Goal: Task Accomplishment & Management: Manage account settings

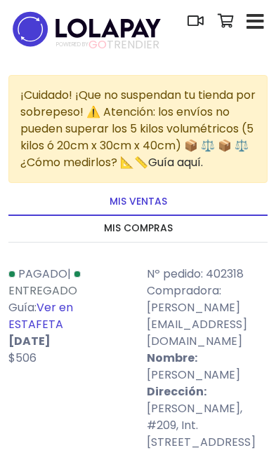
click at [264, 19] on button "button" at bounding box center [255, 21] width 25 height 25
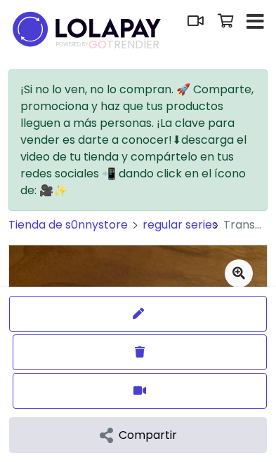
click at [226, 352] on button "Borrar" at bounding box center [140, 353] width 254 height 36
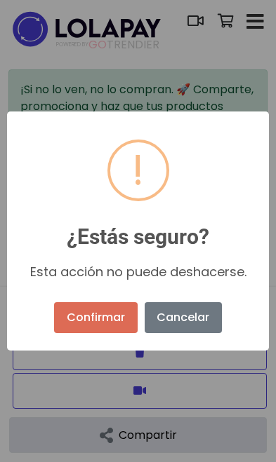
click at [86, 323] on button "Confirmar" at bounding box center [95, 317] width 83 height 31
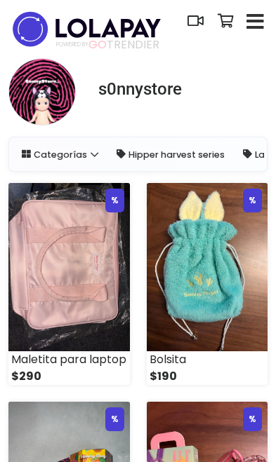
click at [65, 289] on img at bounding box center [68, 267] width 121 height 168
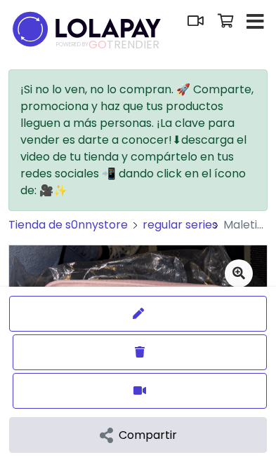
click at [224, 359] on button "Borrar" at bounding box center [140, 353] width 254 height 36
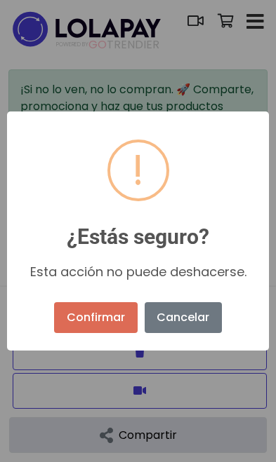
click at [86, 322] on button "Confirmar" at bounding box center [95, 317] width 83 height 31
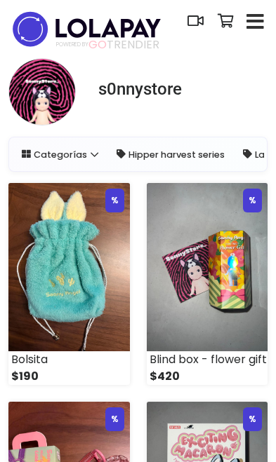
click at [74, 309] on img at bounding box center [68, 267] width 121 height 168
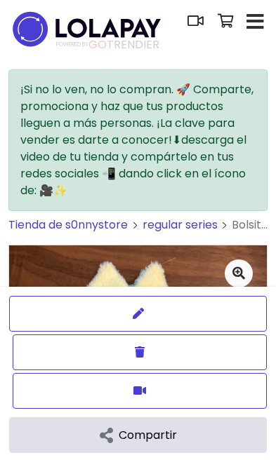
click at [211, 359] on button "Borrar" at bounding box center [140, 353] width 254 height 36
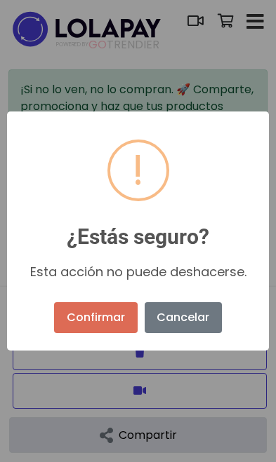
click at [84, 323] on button "Confirmar" at bounding box center [95, 317] width 83 height 31
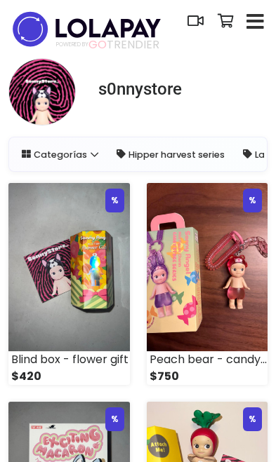
click at [221, 307] on img at bounding box center [207, 267] width 121 height 168
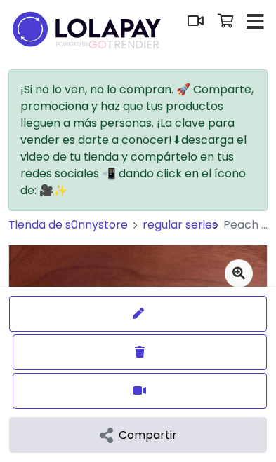
click at [213, 353] on button "Borrar" at bounding box center [140, 353] width 254 height 36
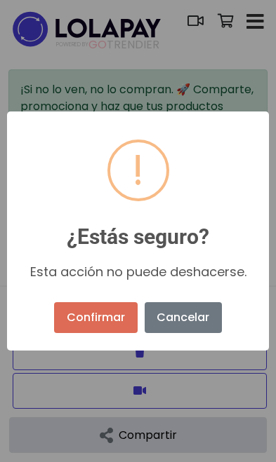
click at [88, 324] on button "Confirmar" at bounding box center [95, 317] width 83 height 31
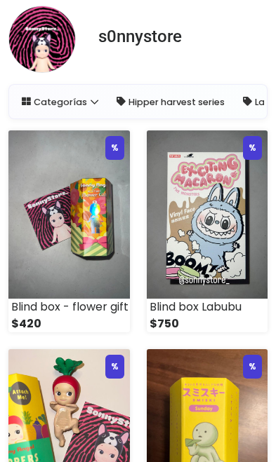
scroll to position [50, 0]
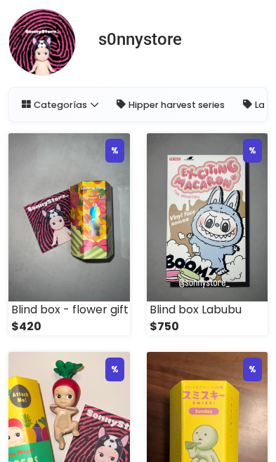
click at [225, 260] on img at bounding box center [207, 217] width 121 height 168
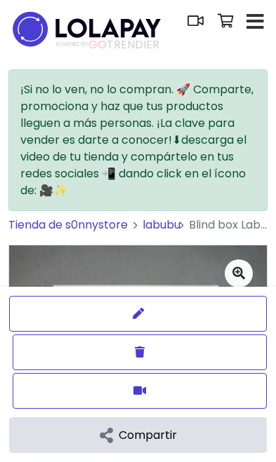
click at [208, 353] on button "Borrar" at bounding box center [140, 353] width 254 height 36
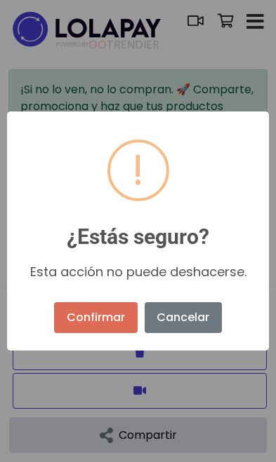
click at [86, 323] on button "Confirmar" at bounding box center [95, 317] width 83 height 31
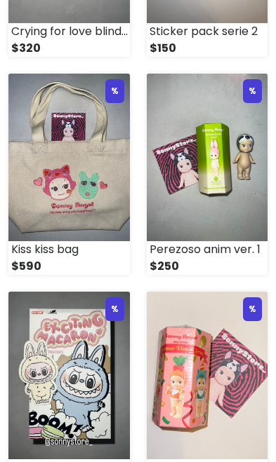
scroll to position [1559, 0]
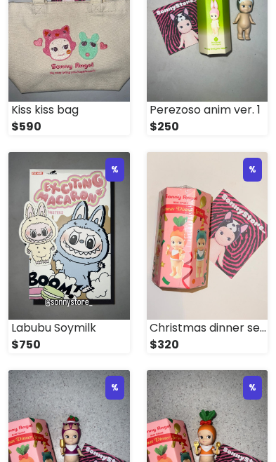
click at [61, 288] on img at bounding box center [68, 236] width 121 height 168
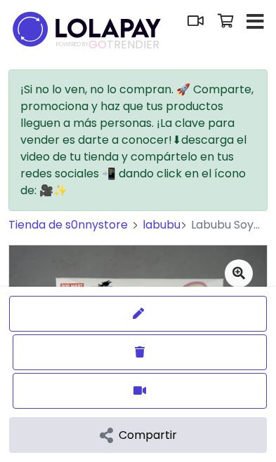
click at [212, 364] on button "Borrar" at bounding box center [140, 353] width 254 height 36
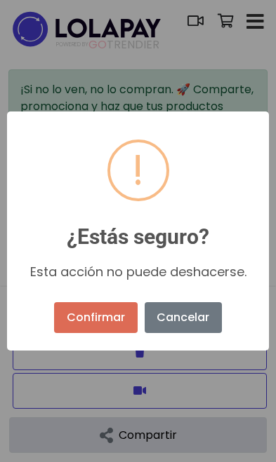
click at [82, 323] on button "Confirmar" at bounding box center [95, 317] width 83 height 31
